Goal: Transaction & Acquisition: Purchase product/service

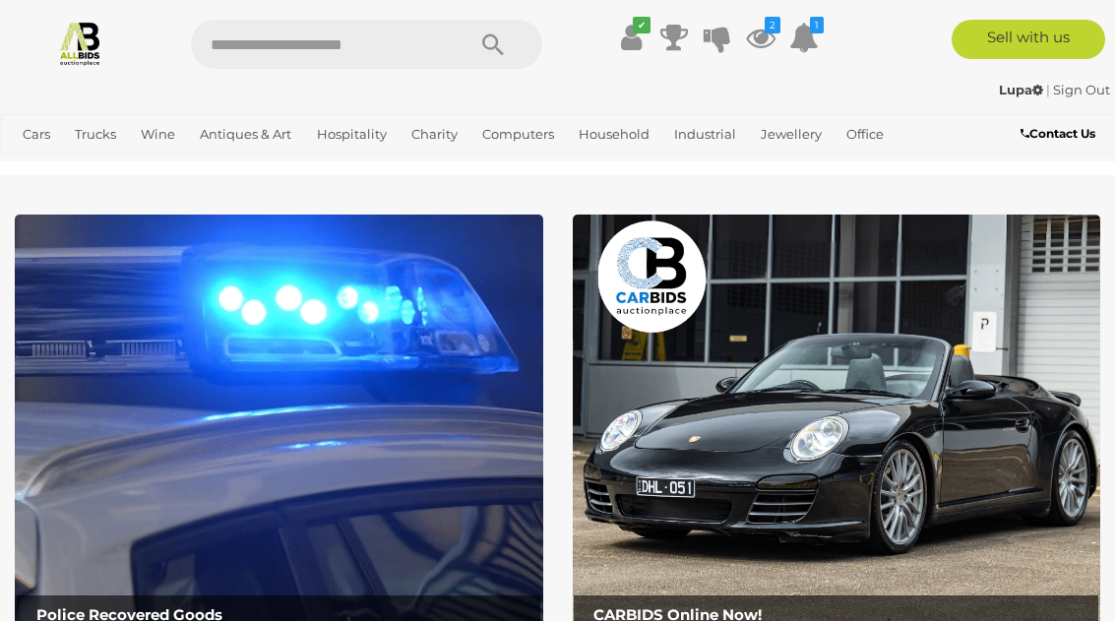
click at [0, 0] on link "View All Antiques & Art Auctions" at bounding box center [0, 0] width 0 height 0
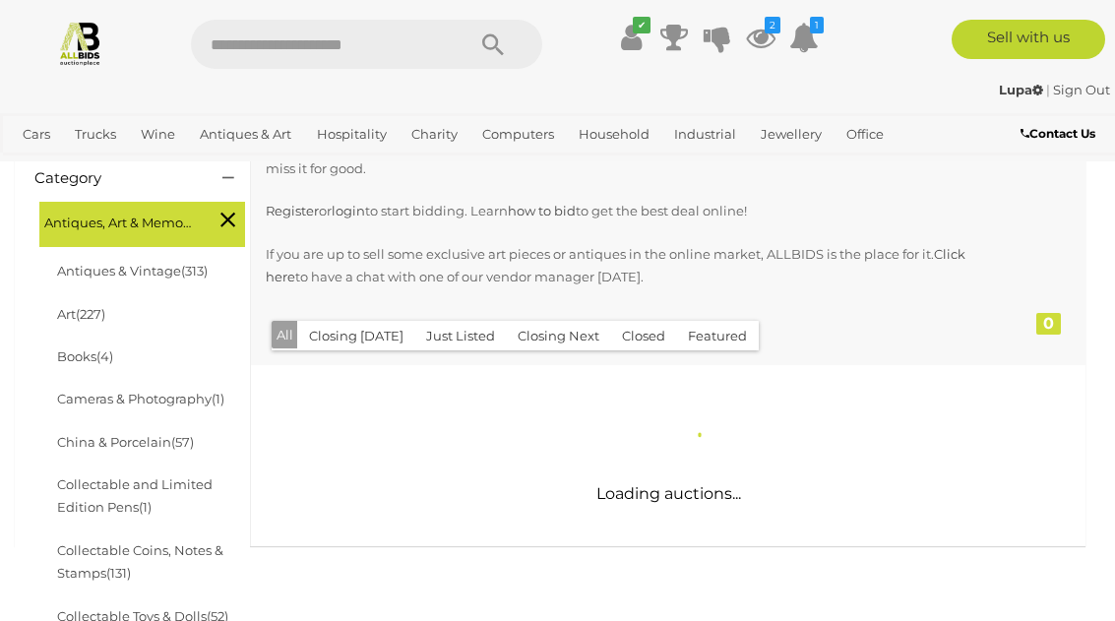
scroll to position [305, 0]
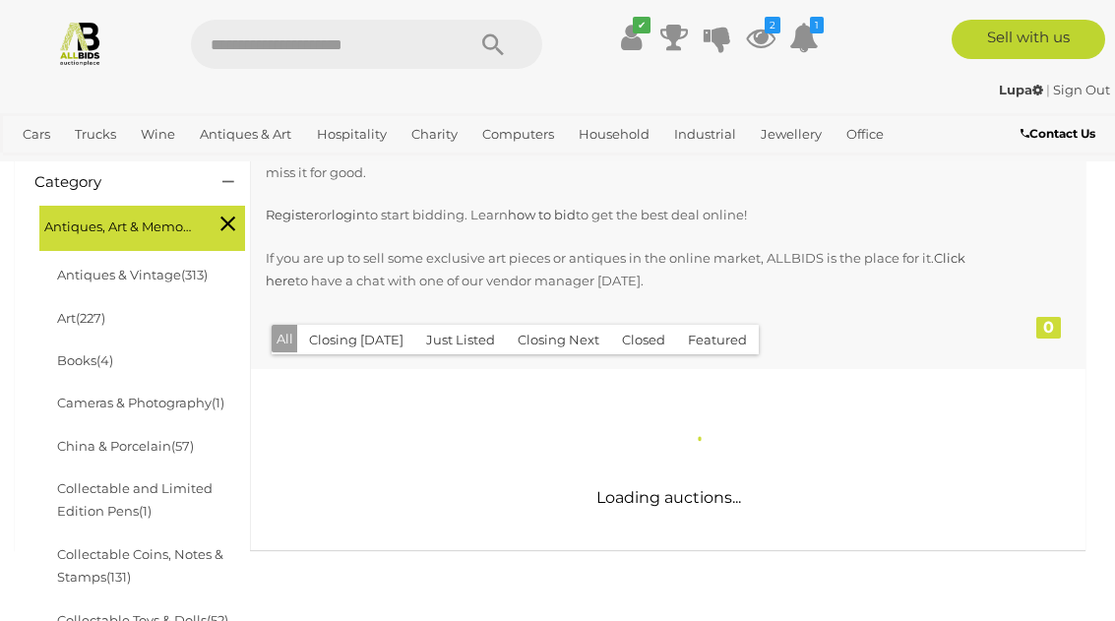
click at [469, 335] on button "Just Listed" at bounding box center [460, 340] width 92 height 31
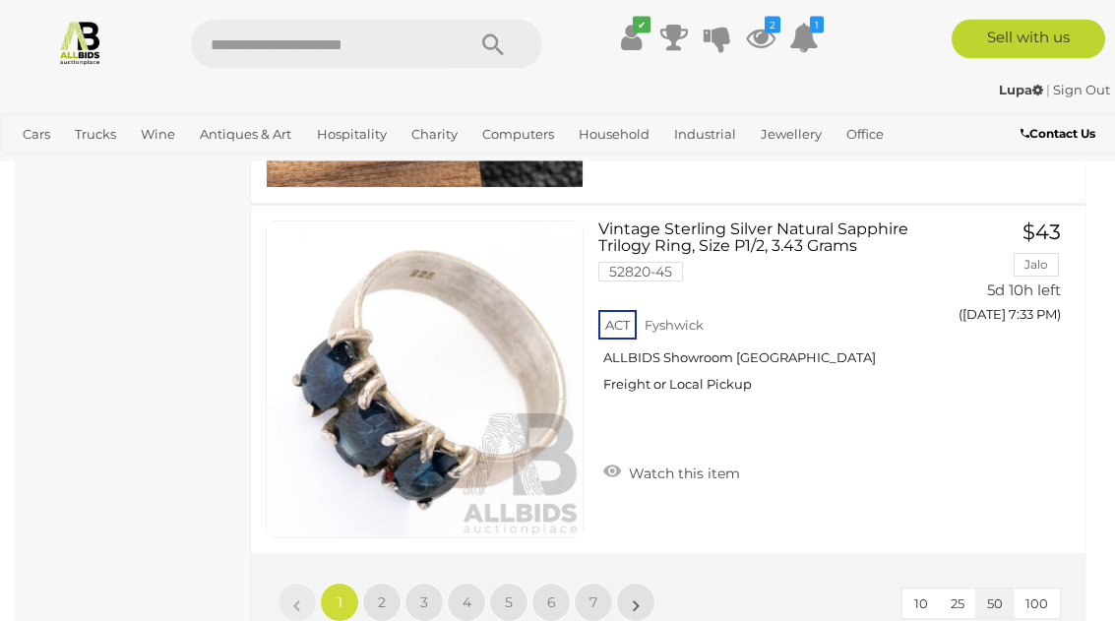
scroll to position [17686, 0]
click at [384, 597] on span "2" at bounding box center [382, 602] width 8 height 18
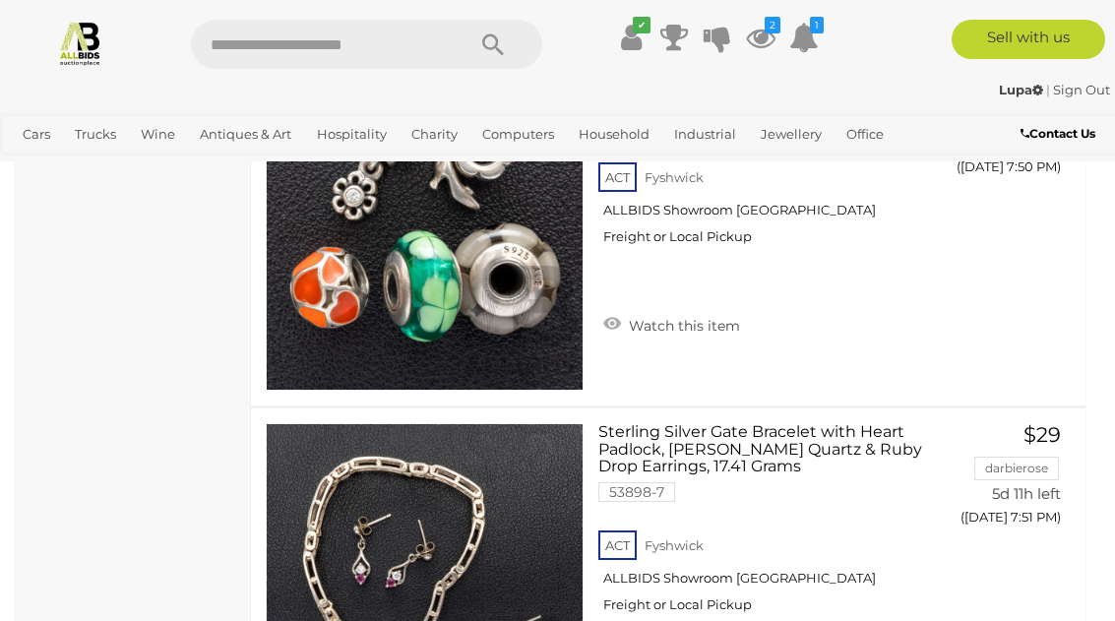
scroll to position [5013, 0]
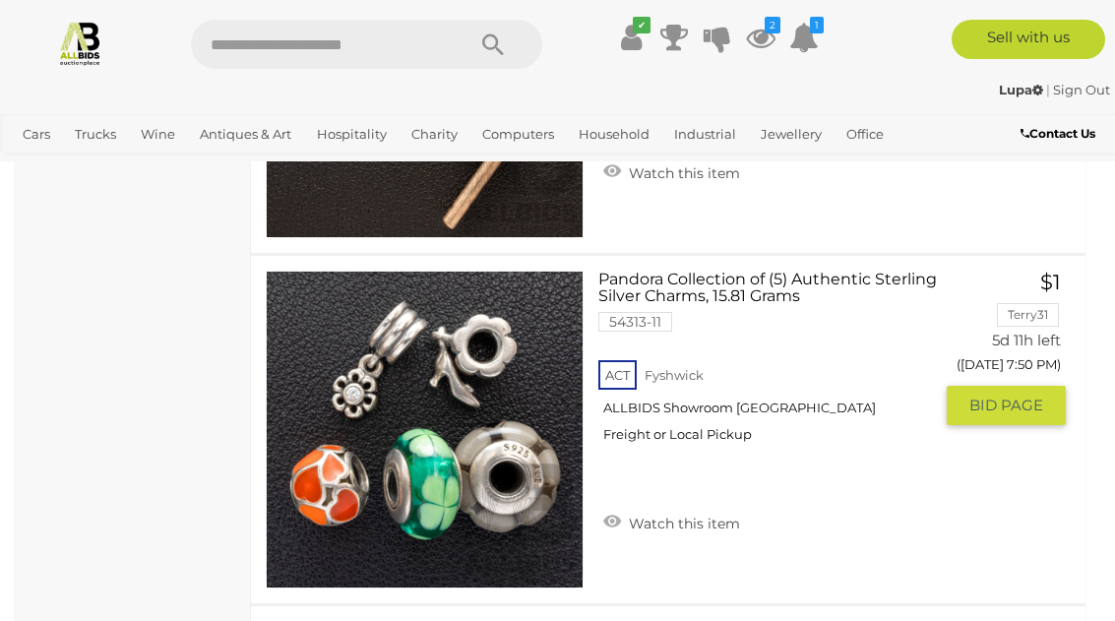
click at [617, 509] on link "Watch this item" at bounding box center [671, 522] width 147 height 30
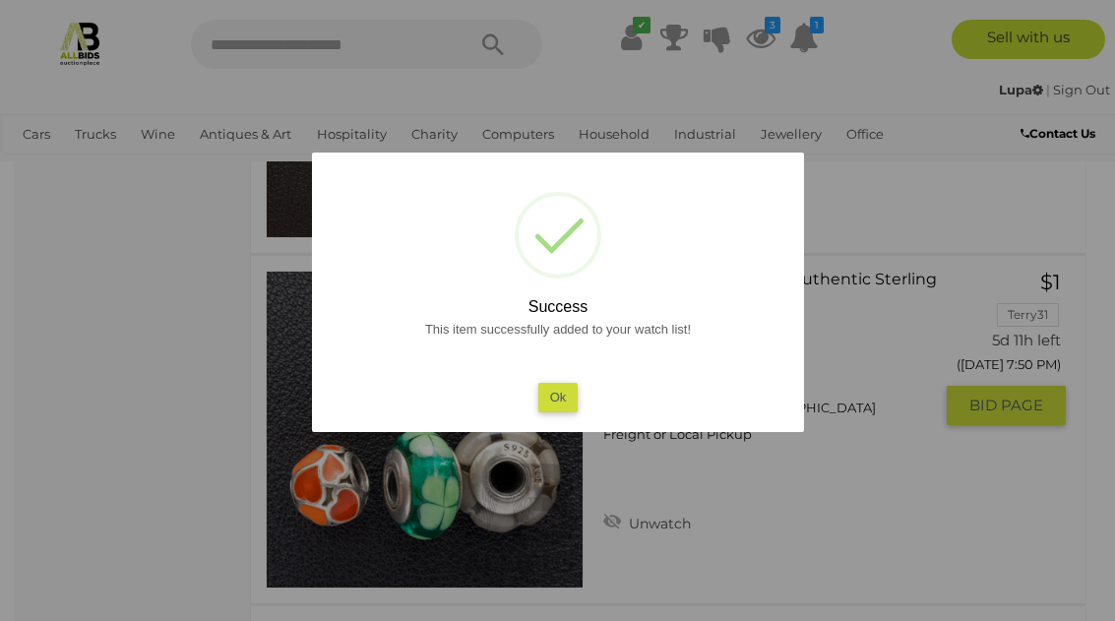
click at [571, 400] on button "Ok" at bounding box center [557, 397] width 40 height 29
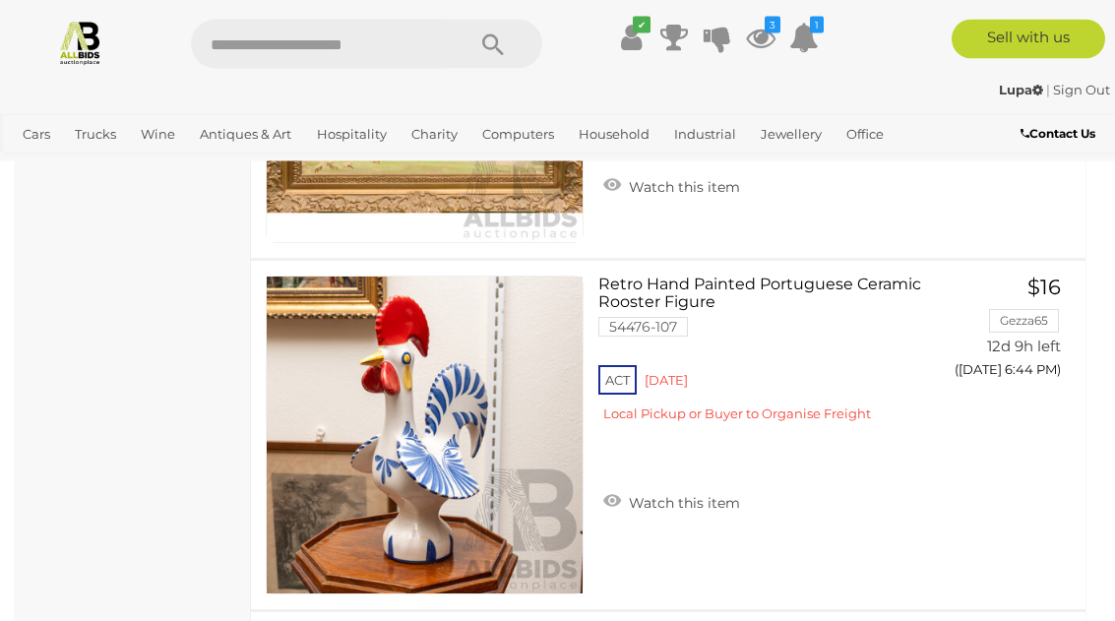
scroll to position [17279, 0]
click at [611, 500] on link "Watch this item" at bounding box center [671, 501] width 147 height 30
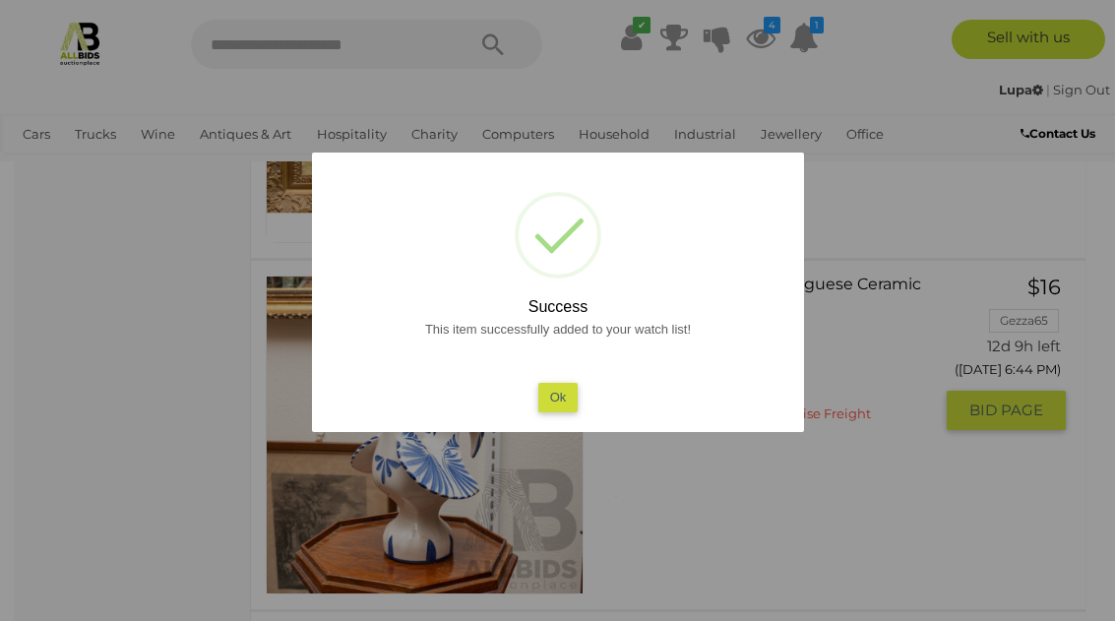
click at [576, 411] on button "Ok" at bounding box center [557, 397] width 40 height 29
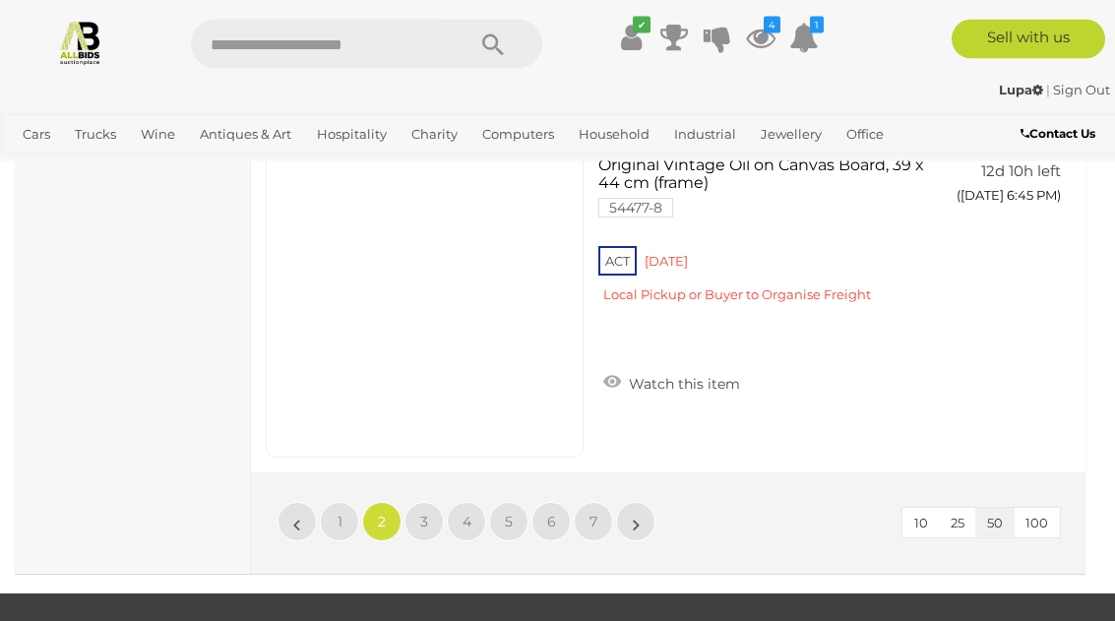
scroll to position [17810, 0]
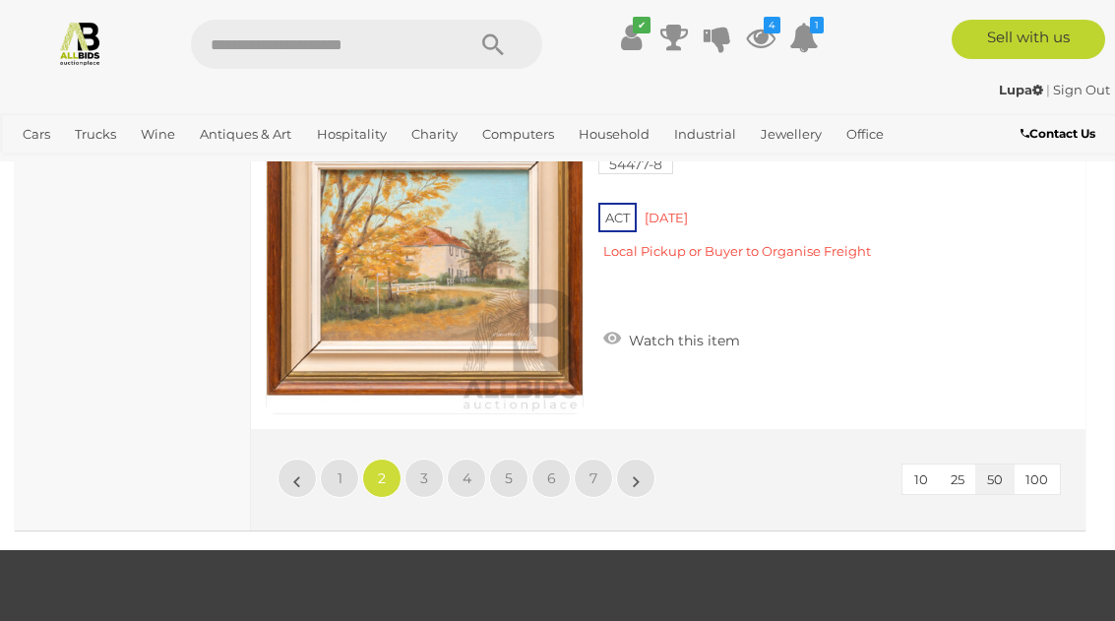
click at [423, 476] on span "3" at bounding box center [424, 478] width 8 height 18
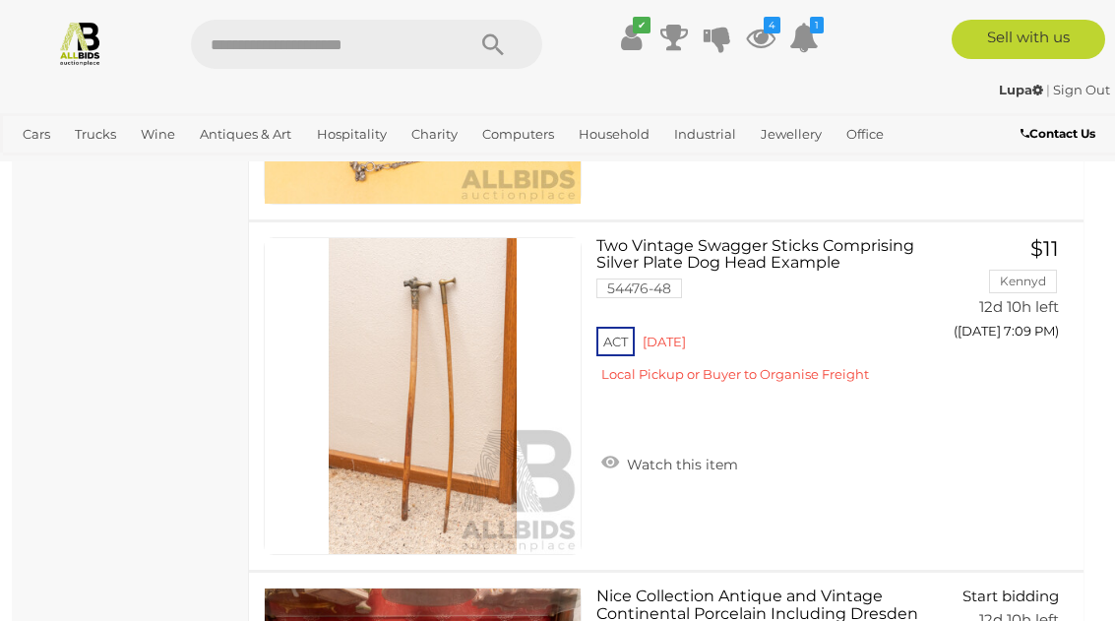
scroll to position [16618, 3]
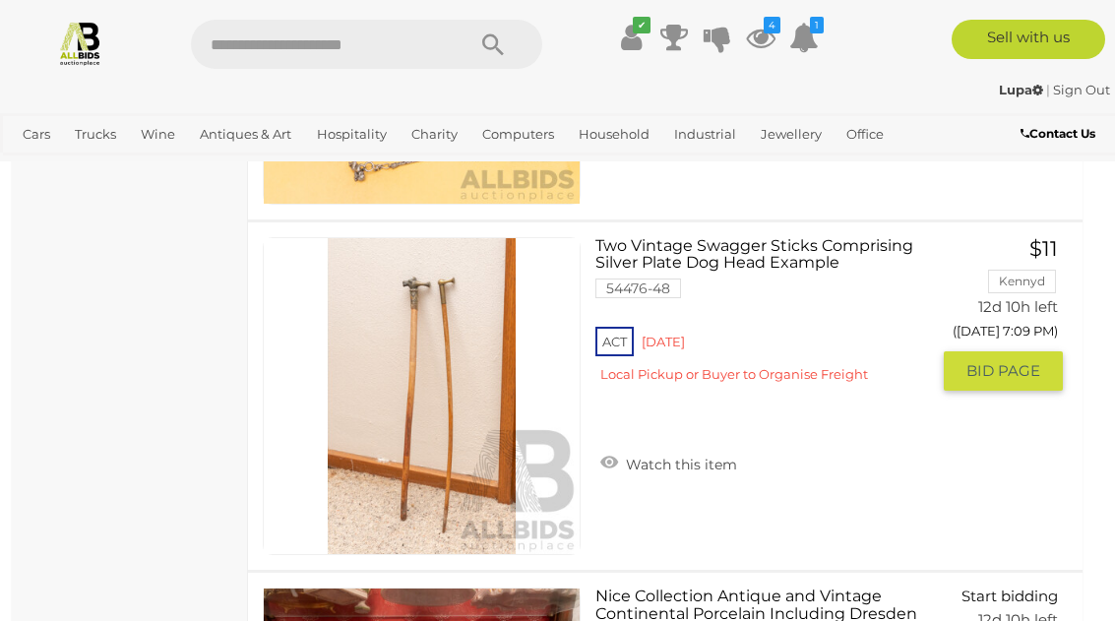
click at [609, 456] on link "Watch this item" at bounding box center [668, 463] width 147 height 30
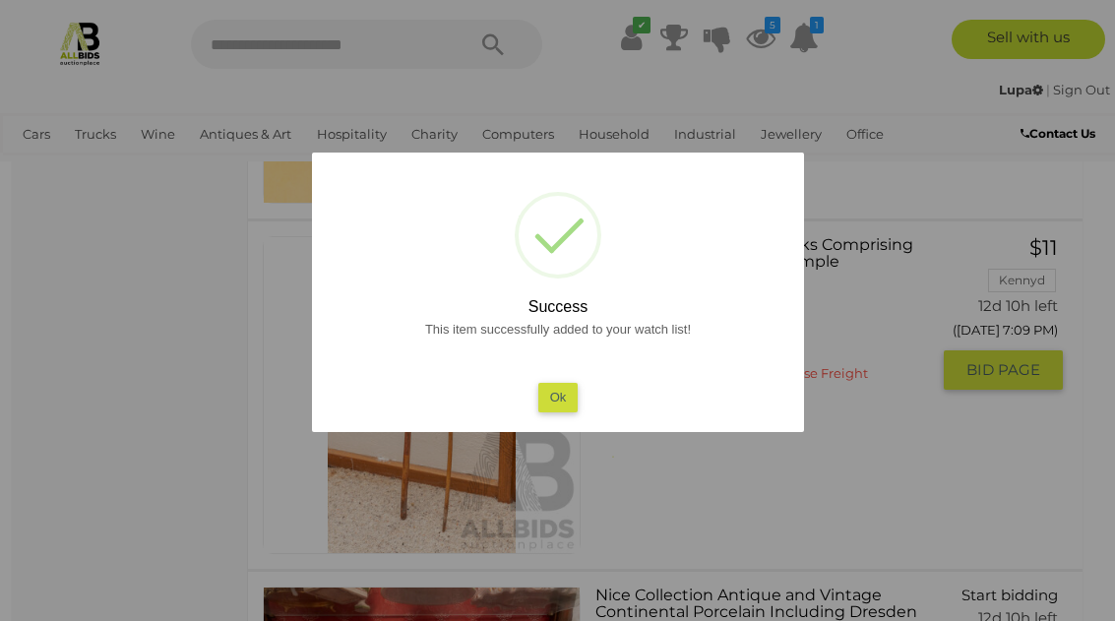
click at [545, 411] on button "Ok" at bounding box center [557, 397] width 40 height 29
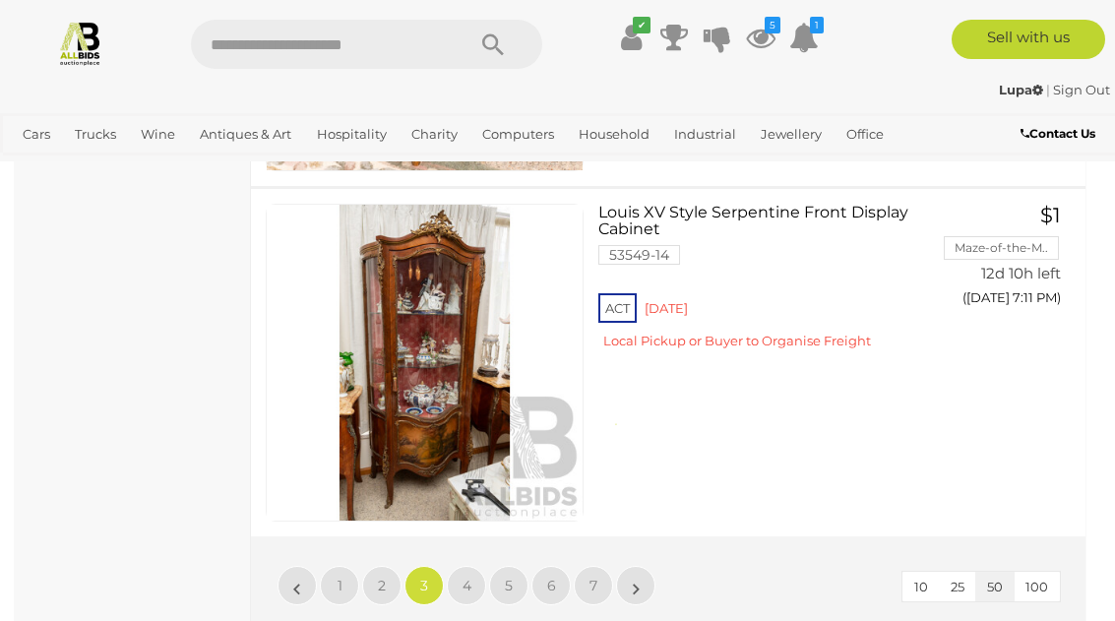
scroll to position [17746, 0]
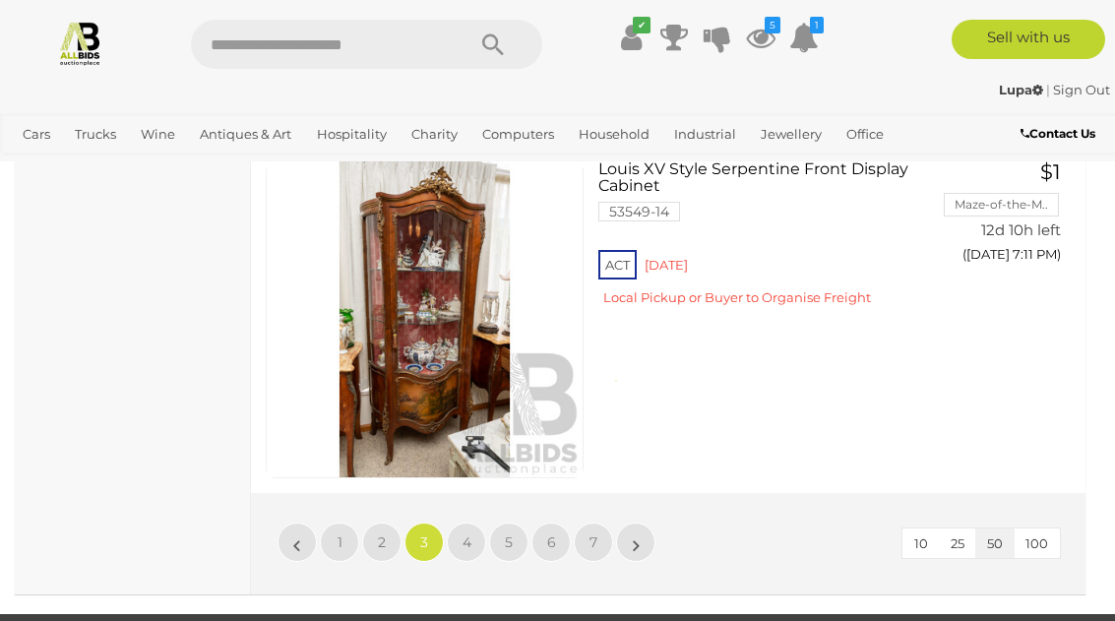
click at [462, 536] on span "4" at bounding box center [466, 542] width 9 height 18
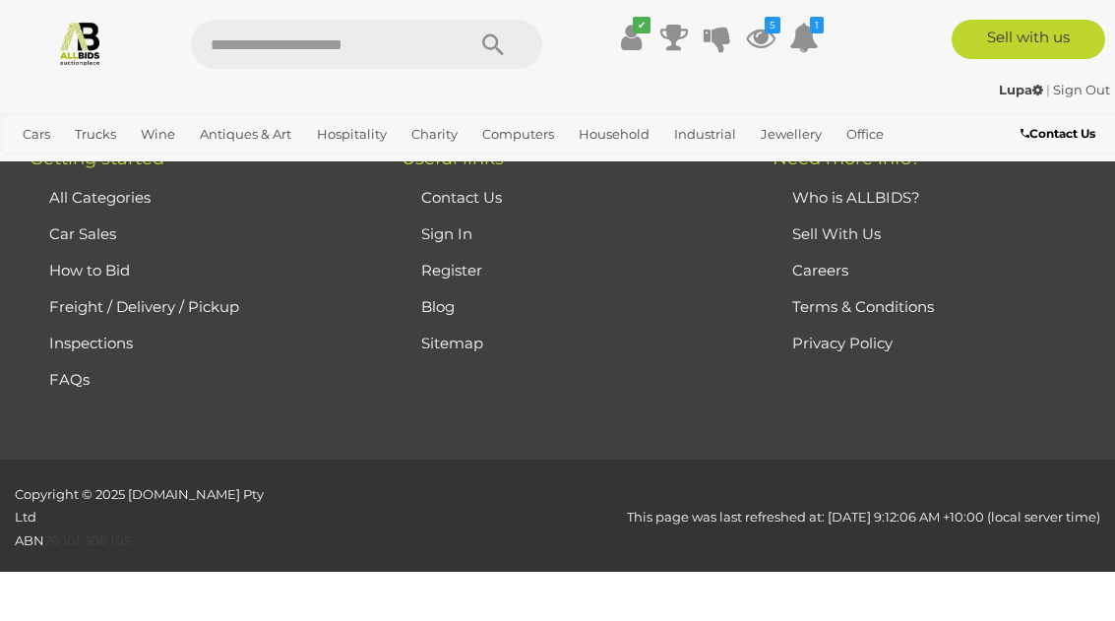
scroll to position [505, 0]
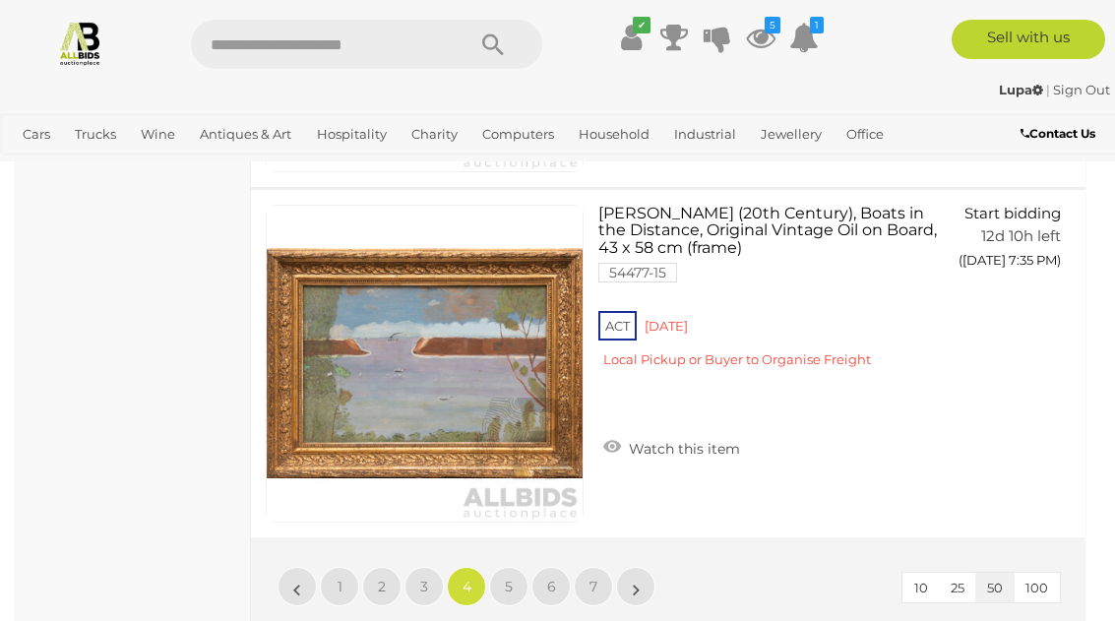
scroll to position [17754, 0]
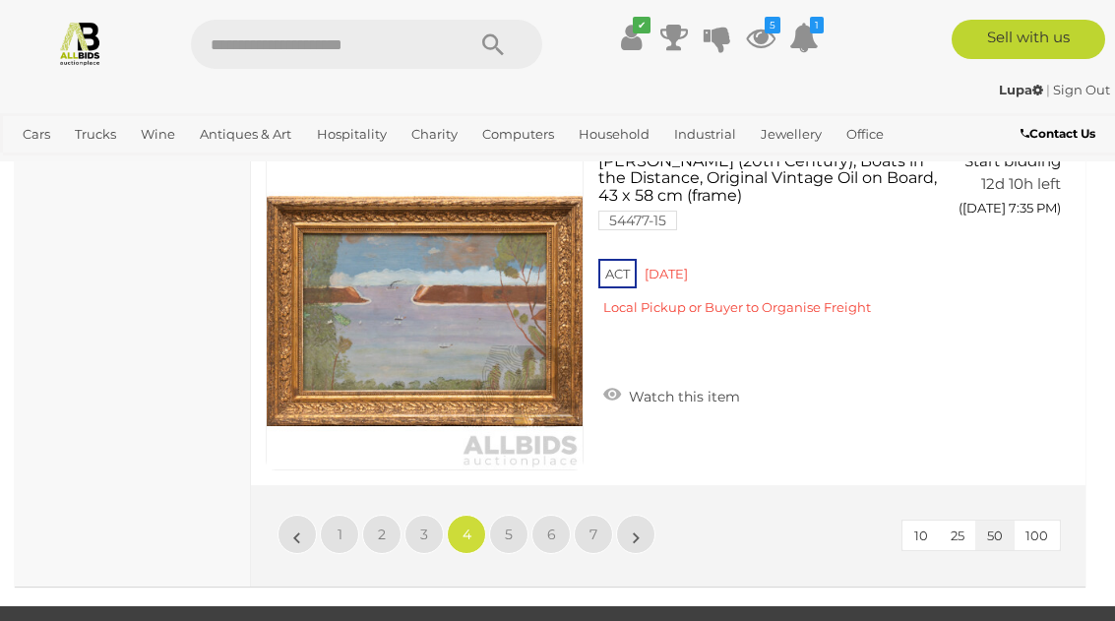
click at [510, 533] on span "5" at bounding box center [509, 534] width 8 height 18
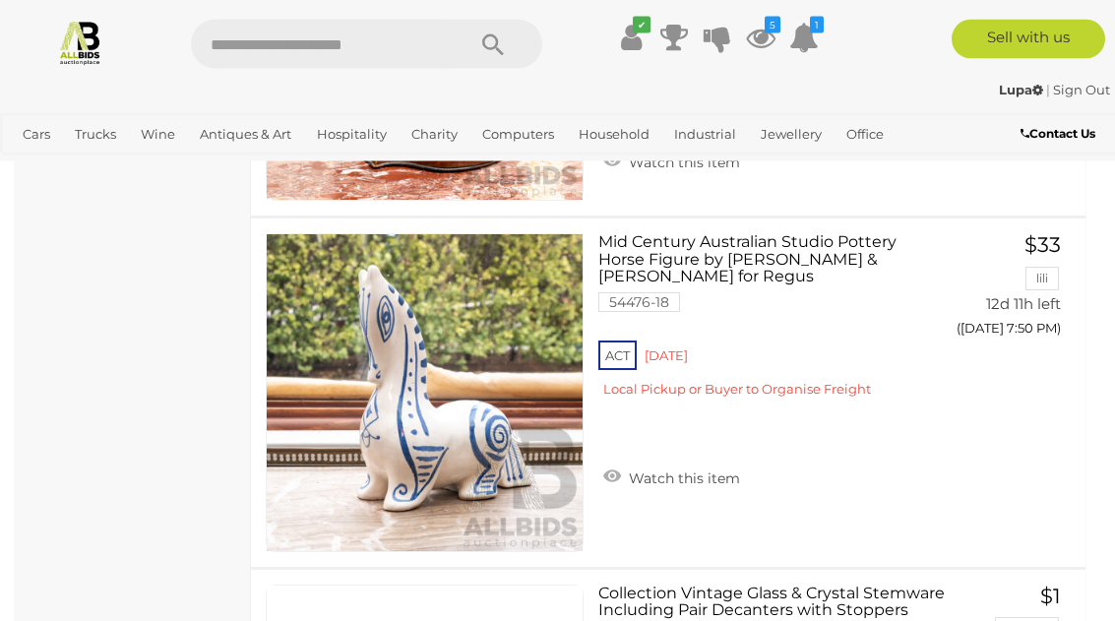
scroll to position [16262, 0]
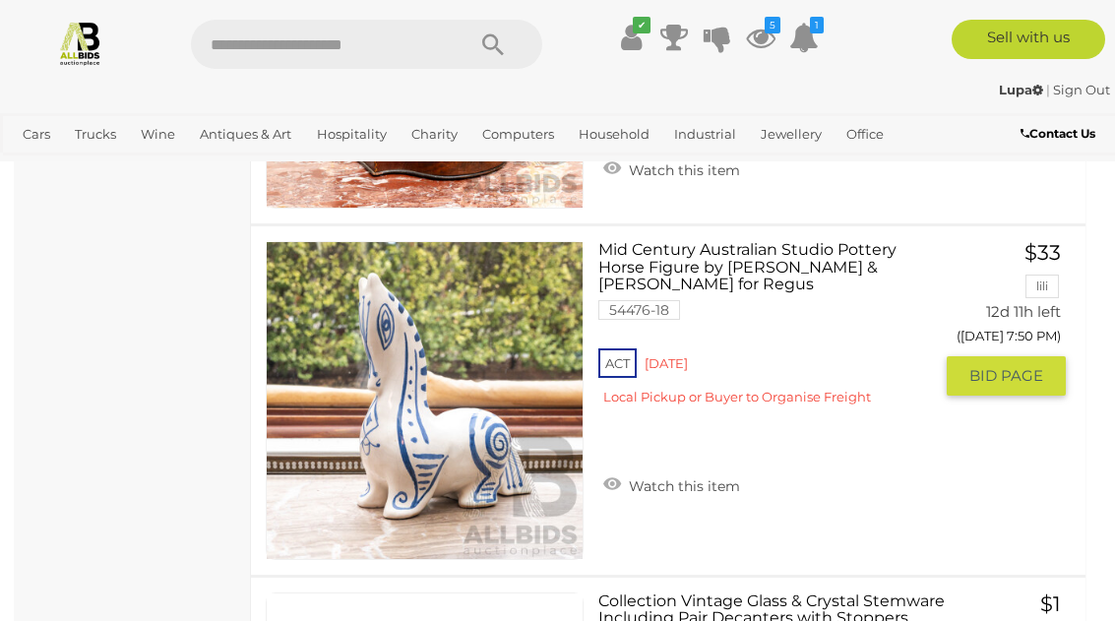
click at [614, 475] on link "Watch this item" at bounding box center [671, 484] width 147 height 30
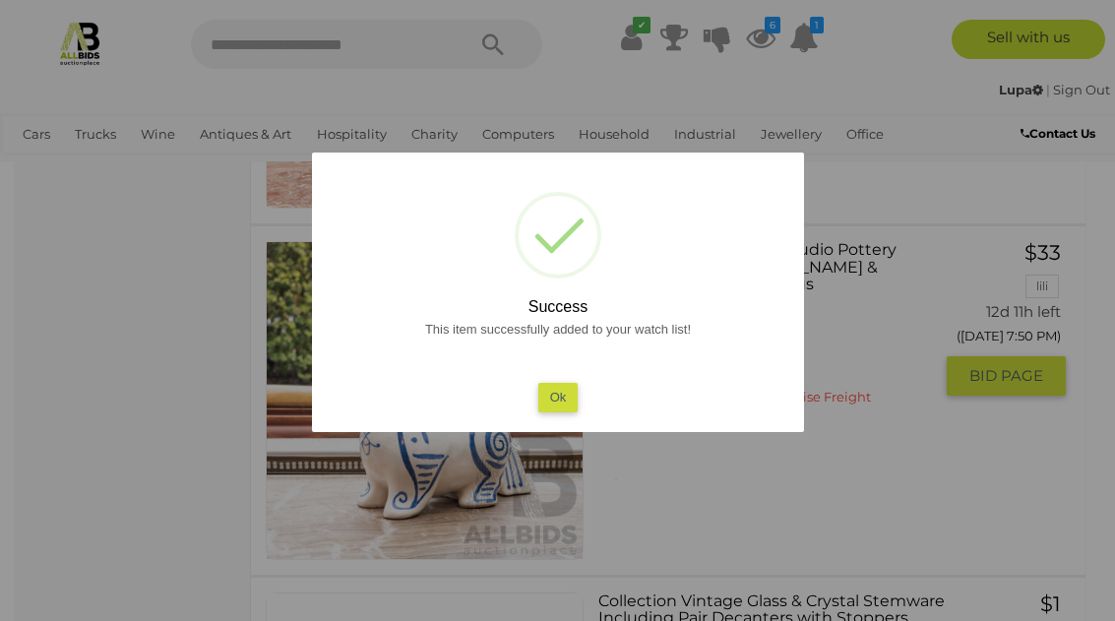
click at [575, 411] on button "Ok" at bounding box center [557, 397] width 40 height 29
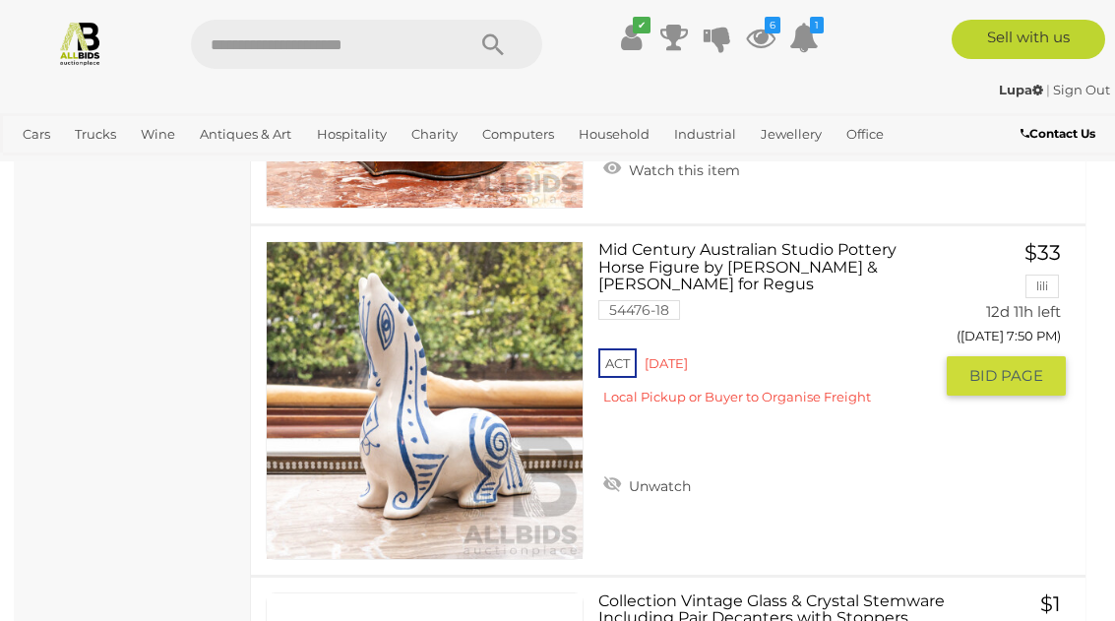
click at [989, 386] on span "BID PAGE" at bounding box center [1006, 376] width 74 height 20
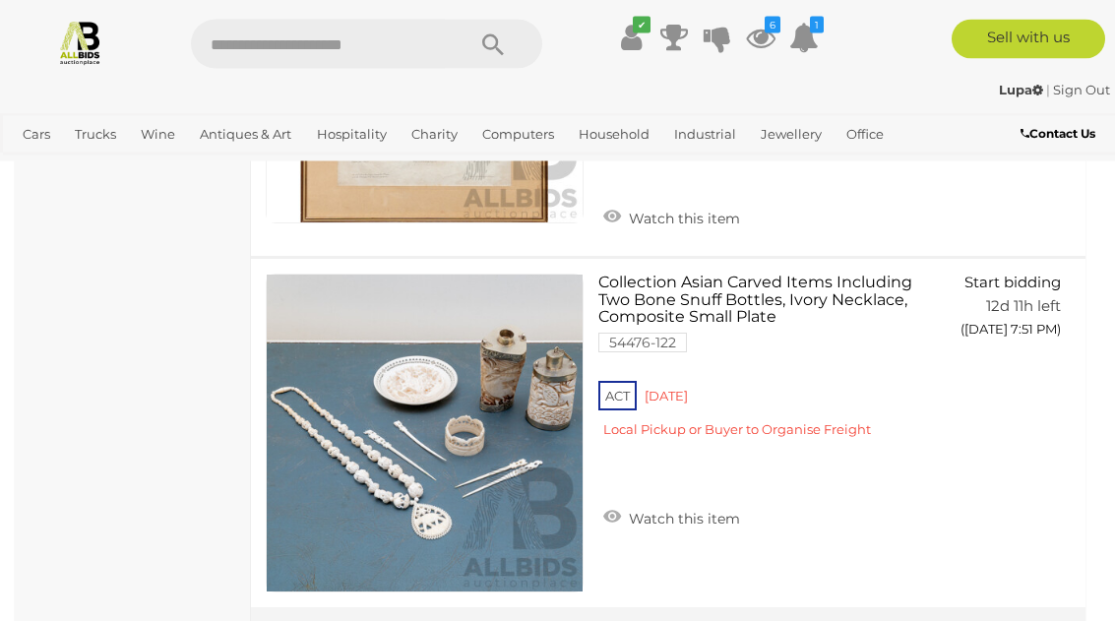
scroll to position [17671, 0]
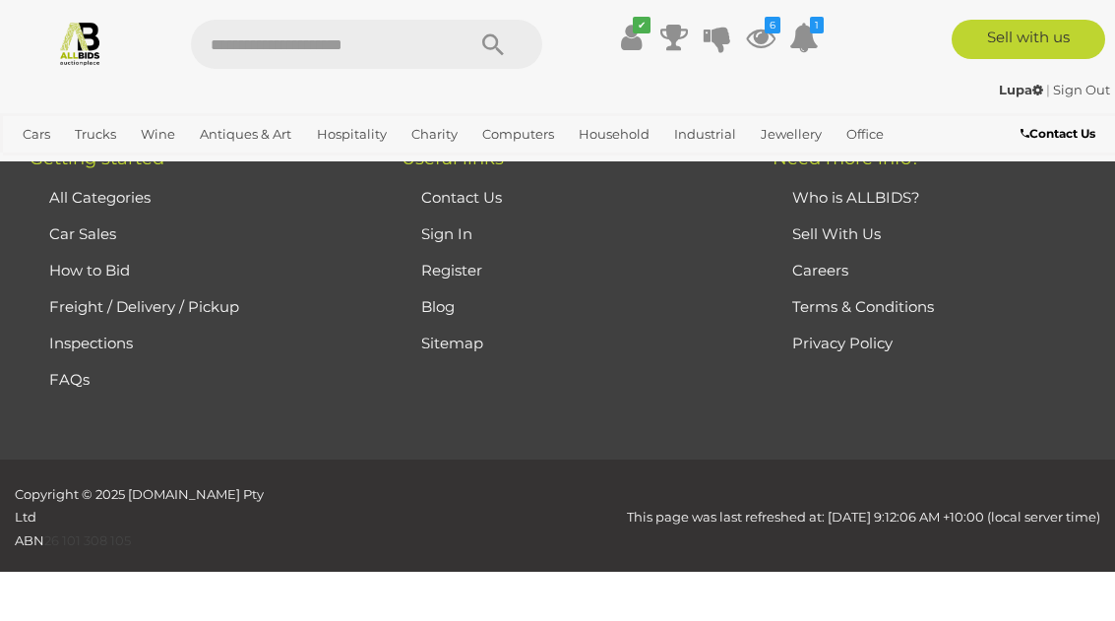
scroll to position [505, 0]
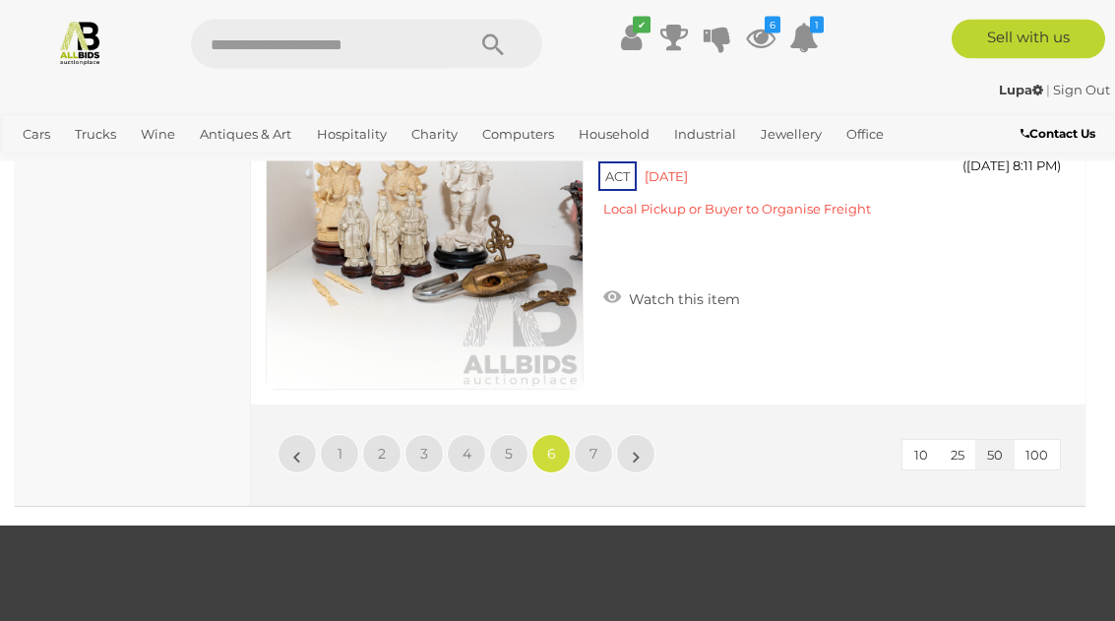
scroll to position [18022, 0]
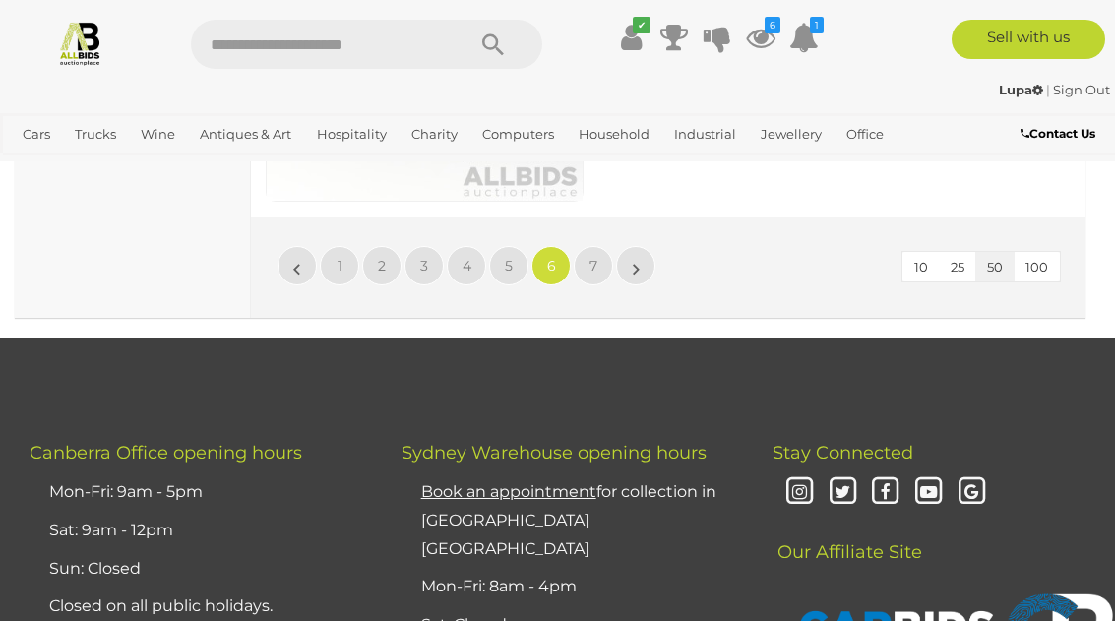
click at [596, 269] on link "7" at bounding box center [593, 265] width 39 height 39
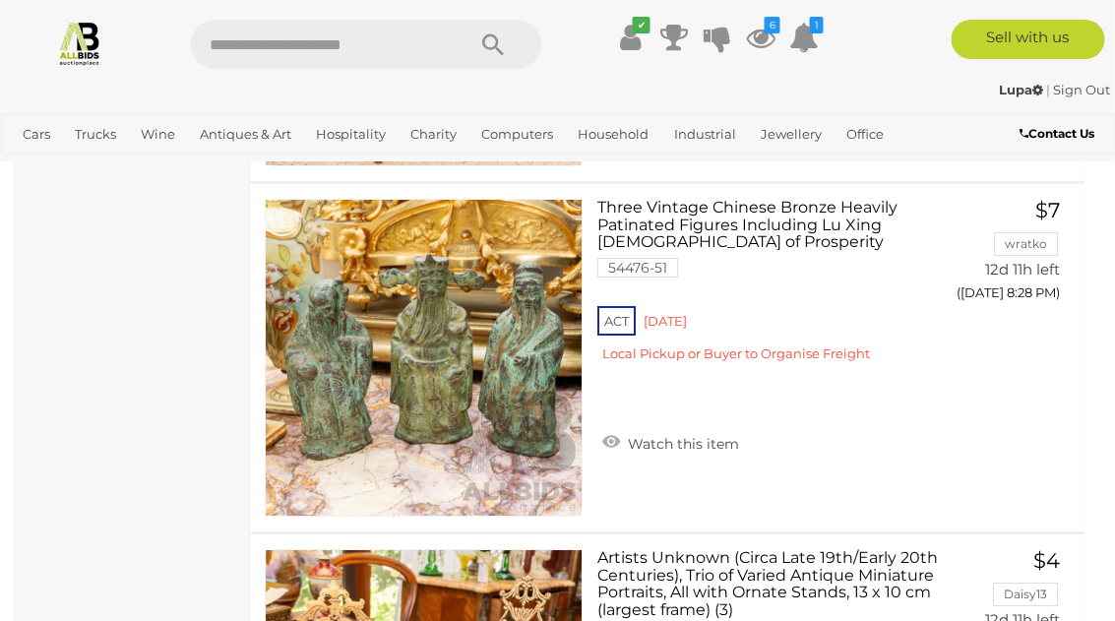
scroll to position [11751, 1]
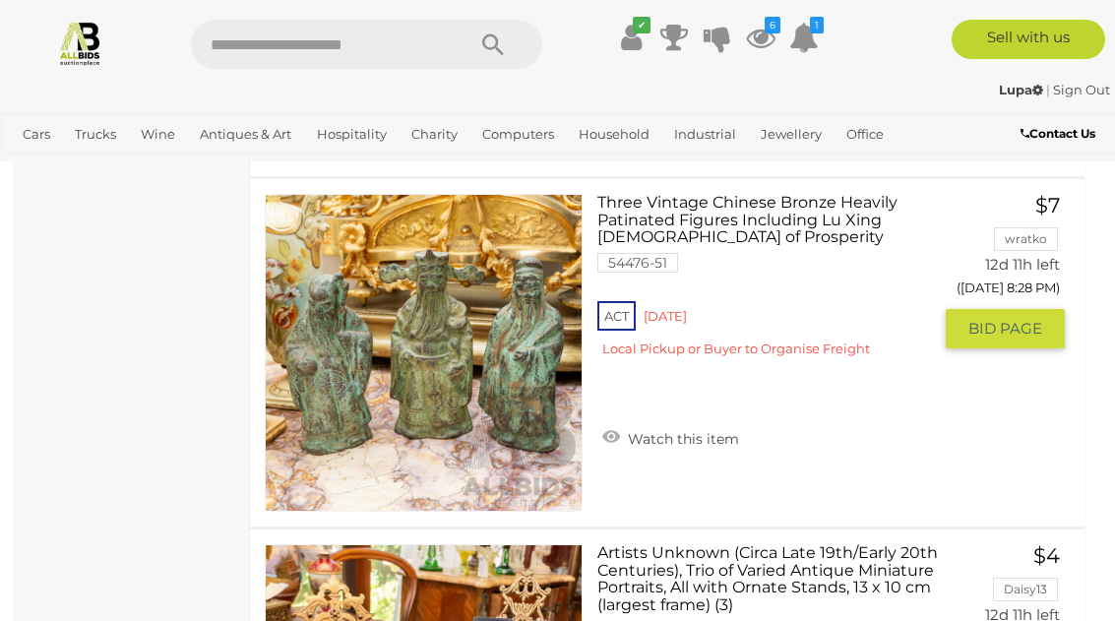
click at [620, 432] on link "Watch this item" at bounding box center [670, 437] width 147 height 30
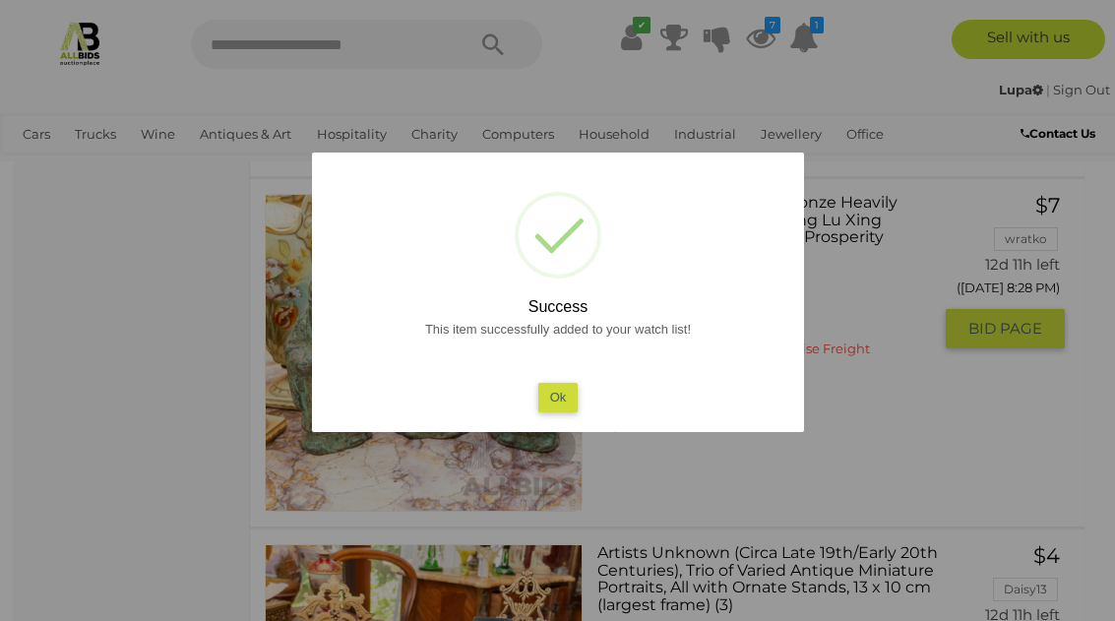
click at [563, 411] on button "Ok" at bounding box center [557, 397] width 40 height 29
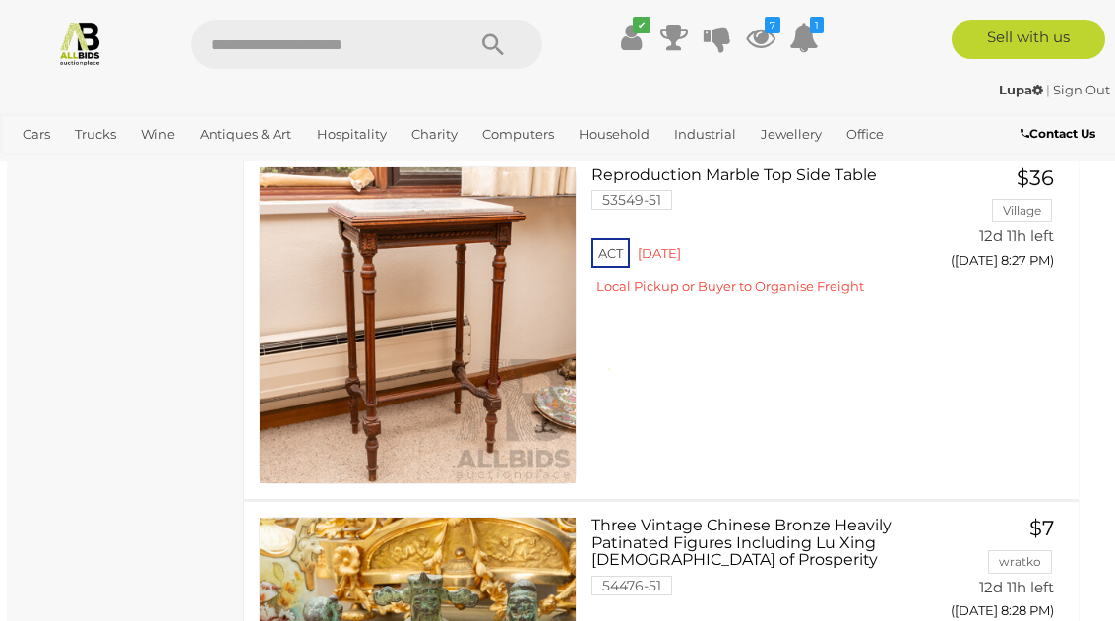
scroll to position [11427, 7]
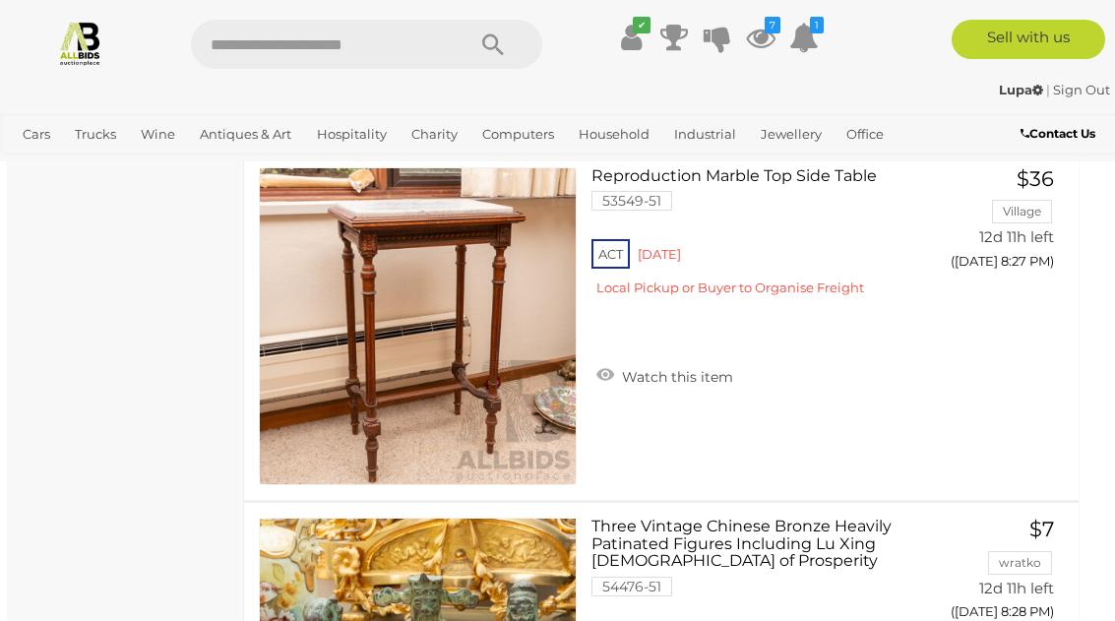
click at [0, 0] on link "View All Wine Auctions" at bounding box center [0, 0] width 0 height 0
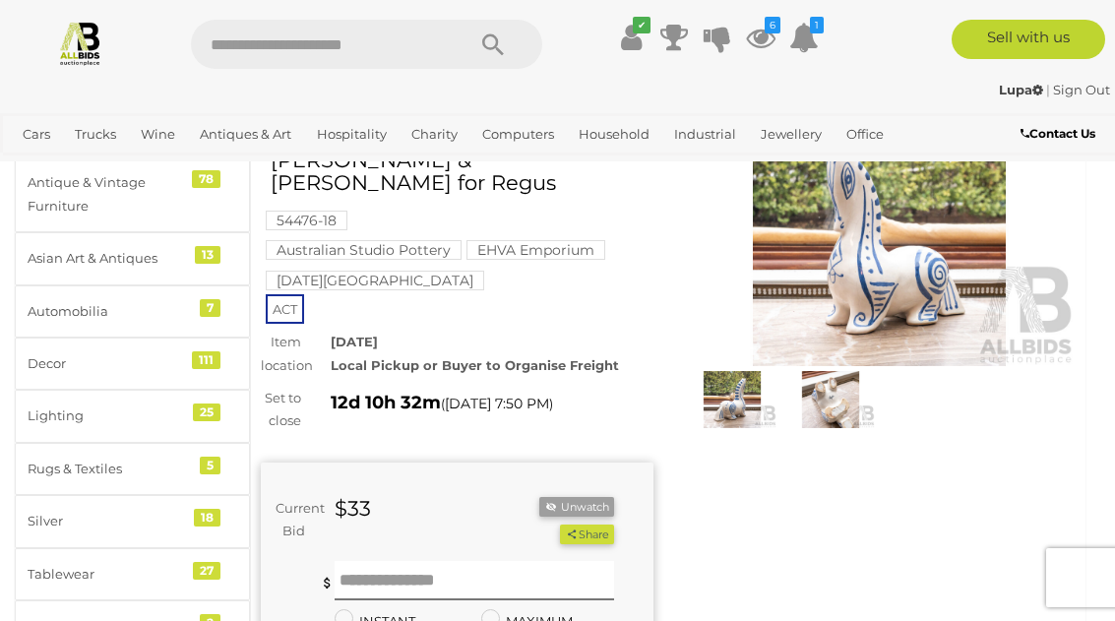
scroll to position [88, 0]
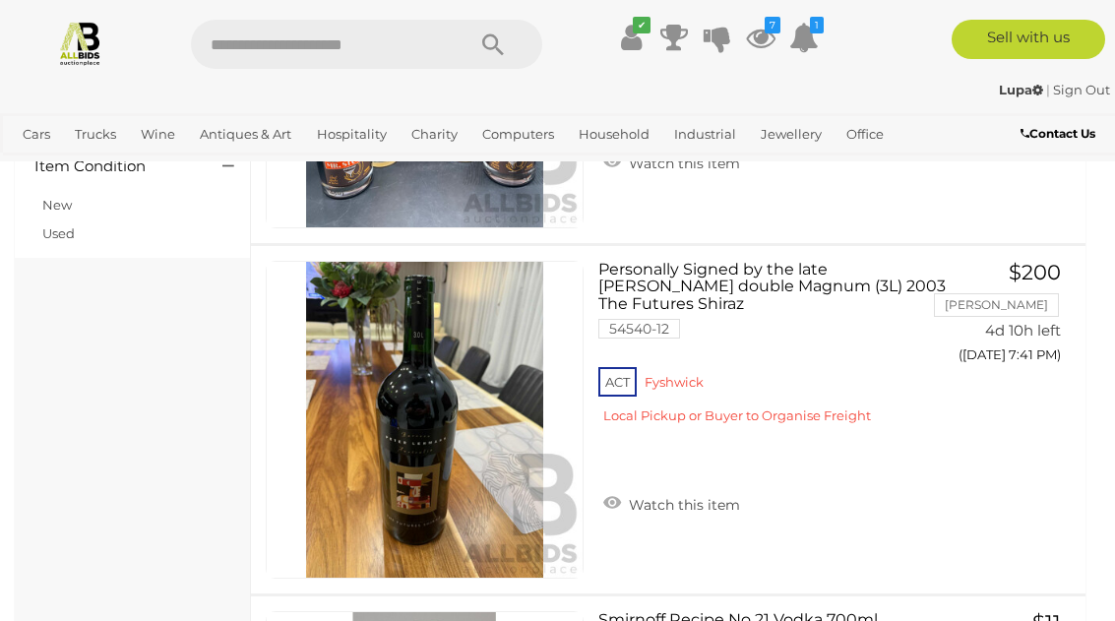
scroll to position [706, 0]
